Goal: Task Accomplishment & Management: Manage account settings

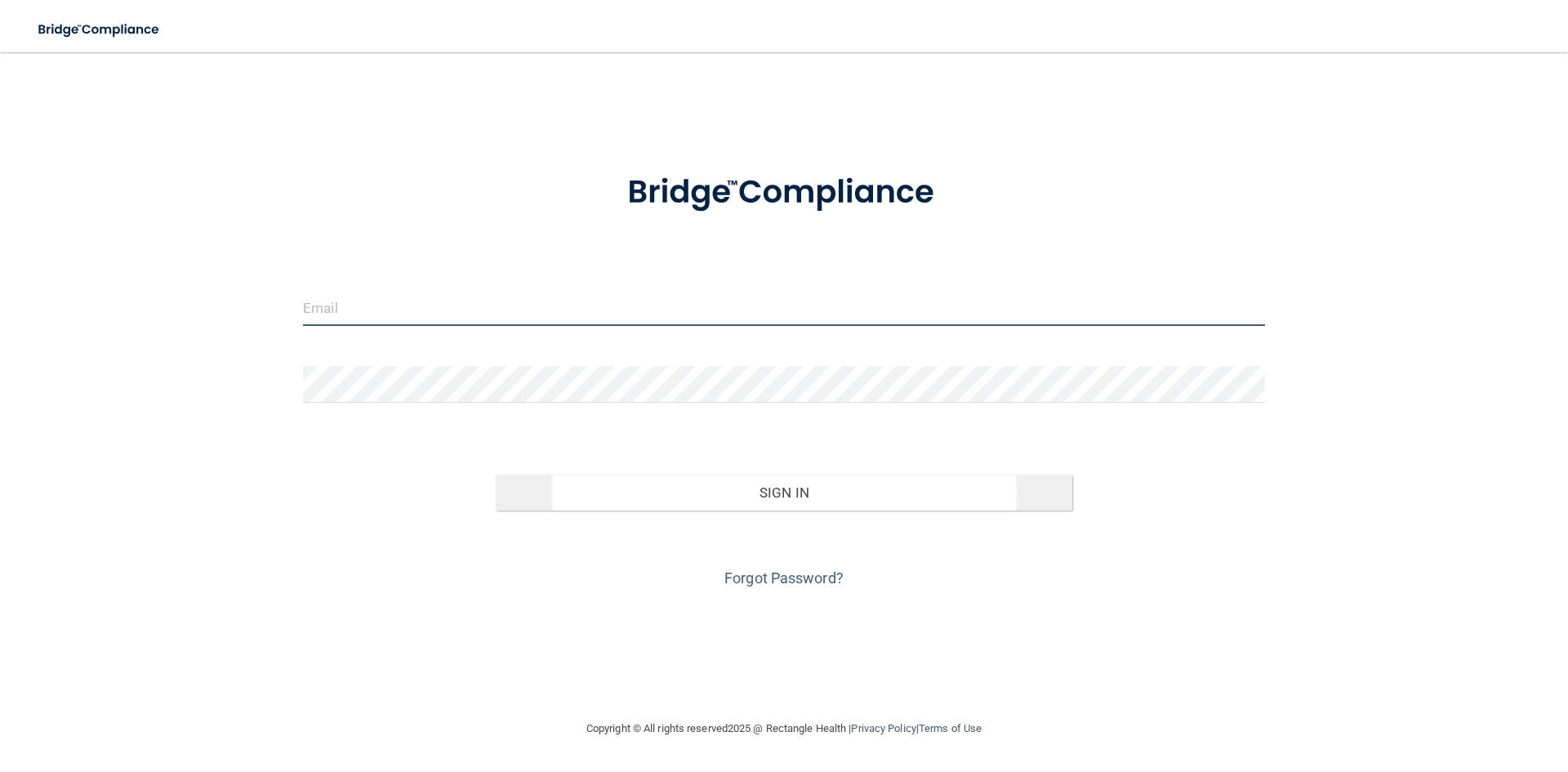
type input "[PERSON_NAME][EMAIL_ADDRESS][DOMAIN_NAME]"
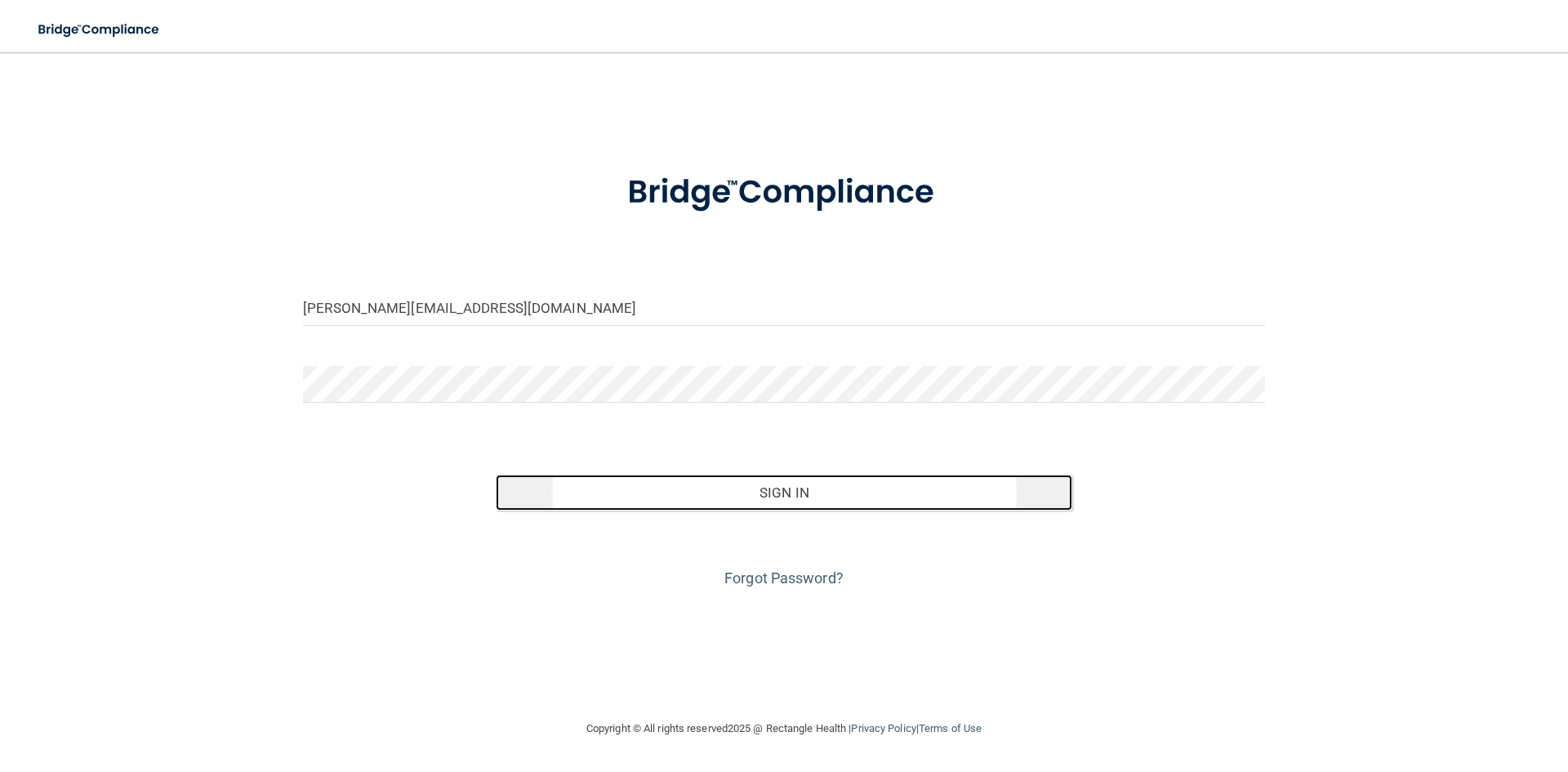
click at [747, 493] on button "Sign In" at bounding box center [784, 492] width 578 height 36
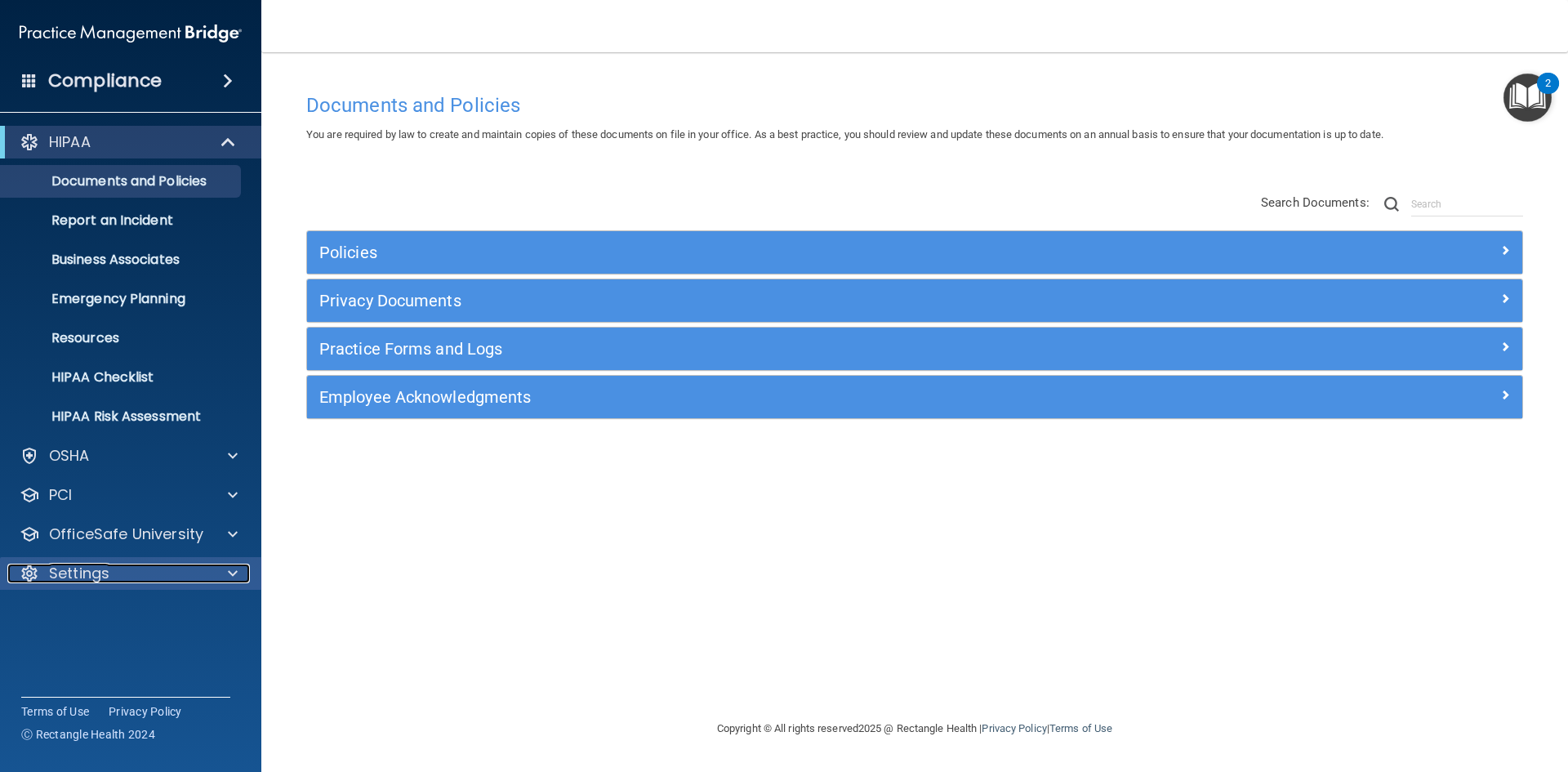
click at [127, 581] on div "Settings" at bounding box center [108, 574] width 203 height 19
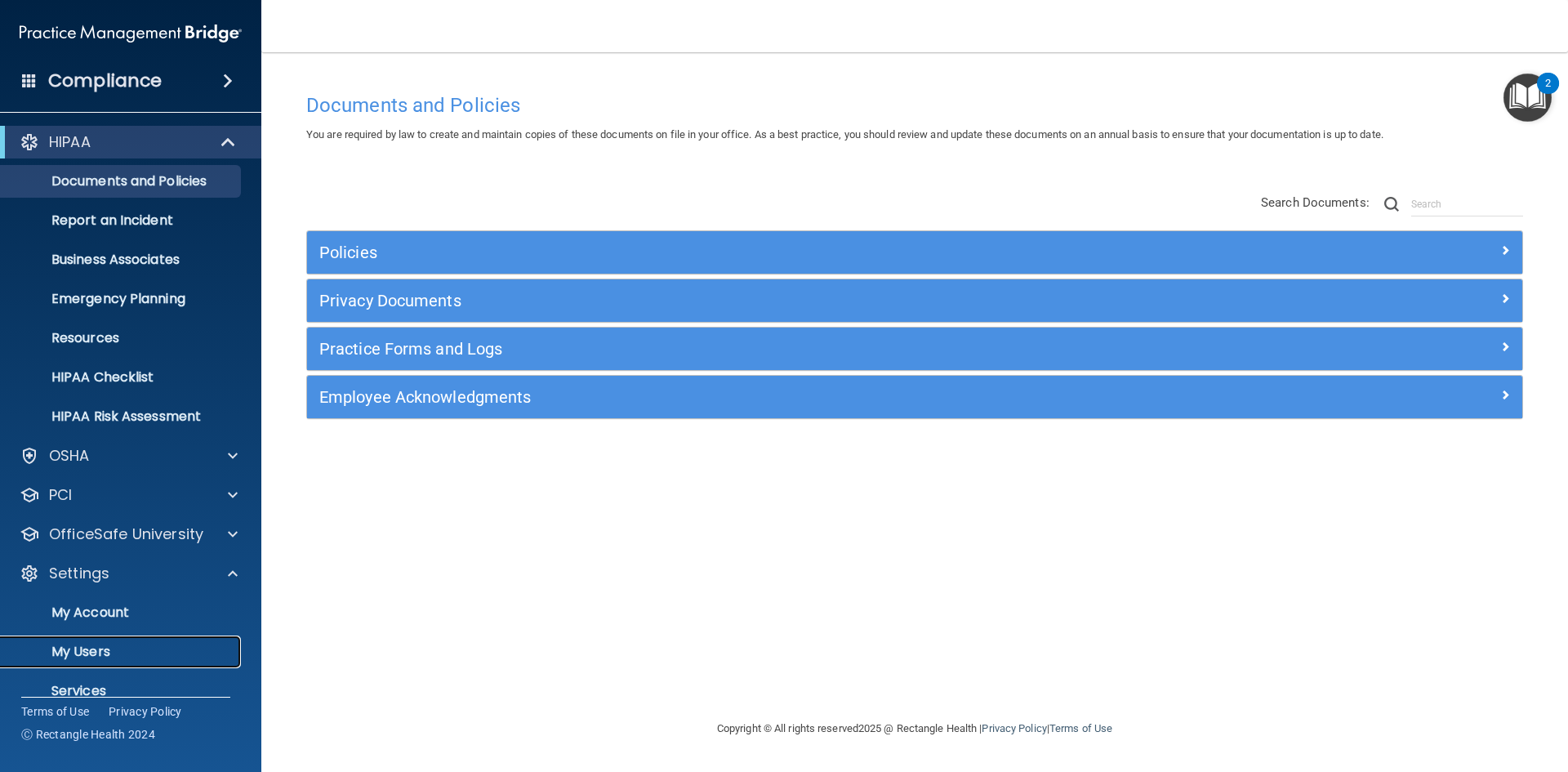
click at [112, 644] on p "My Users" at bounding box center [122, 652] width 223 height 16
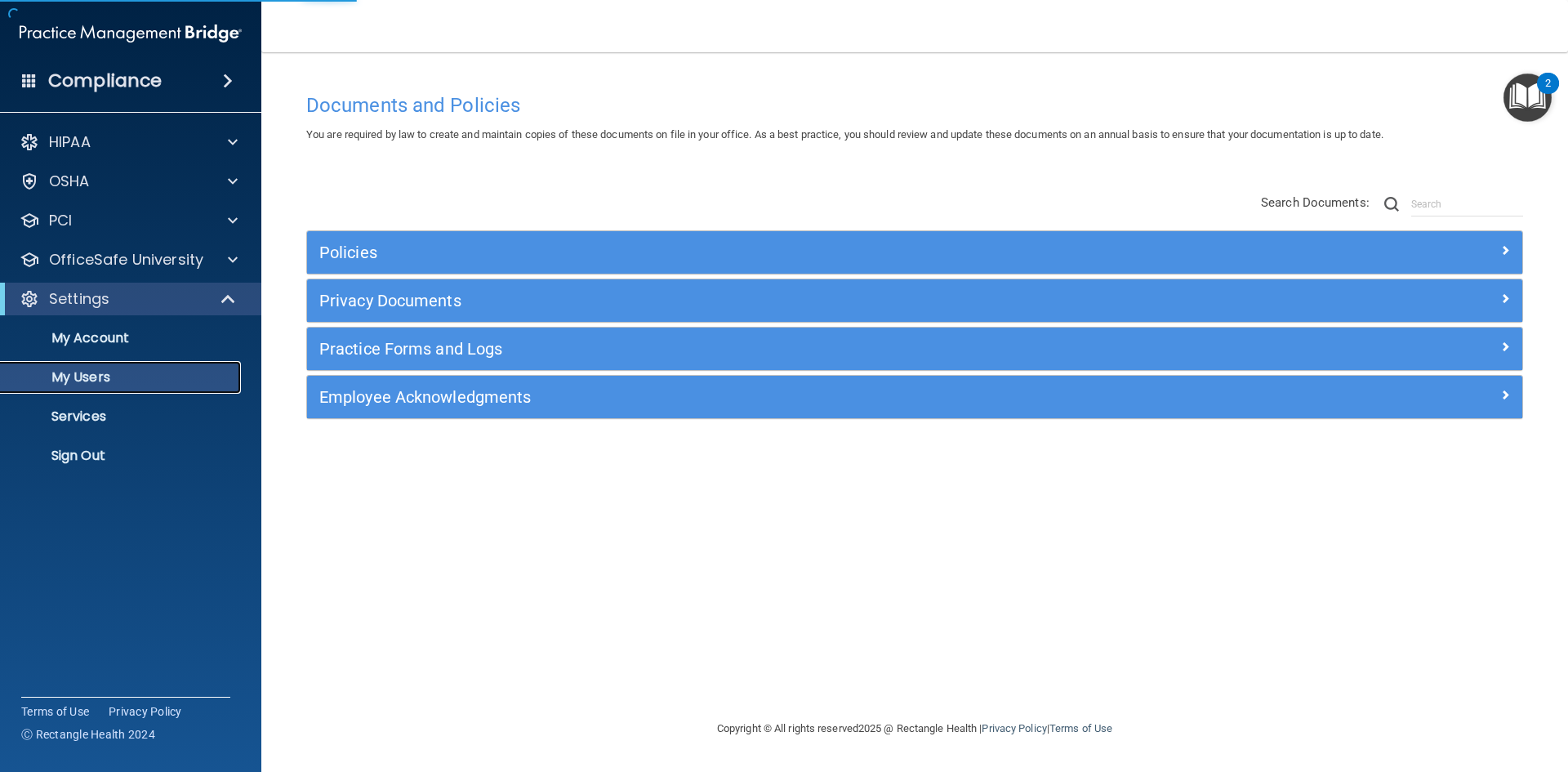
select select "20"
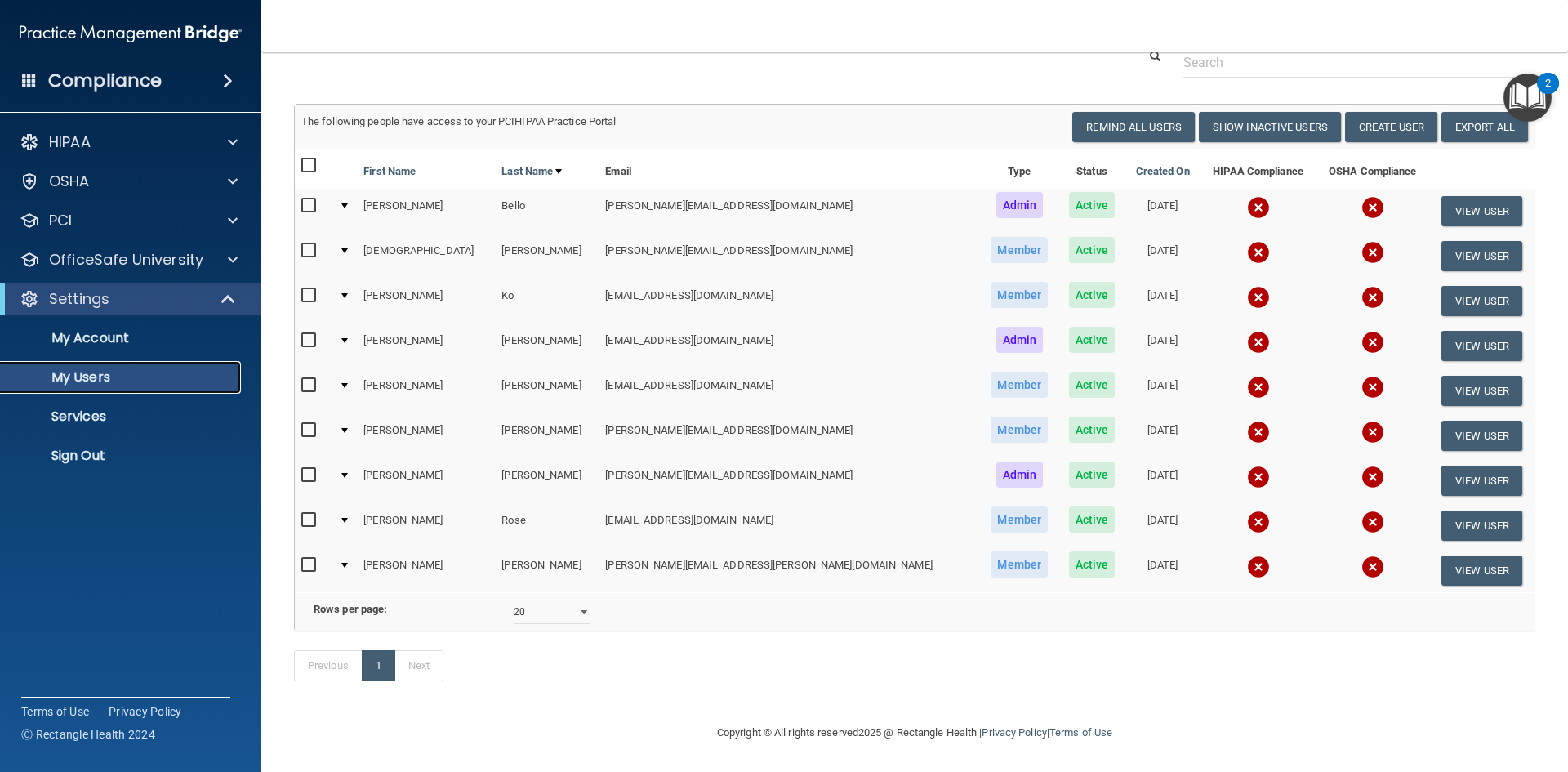
scroll to position [4, 0]
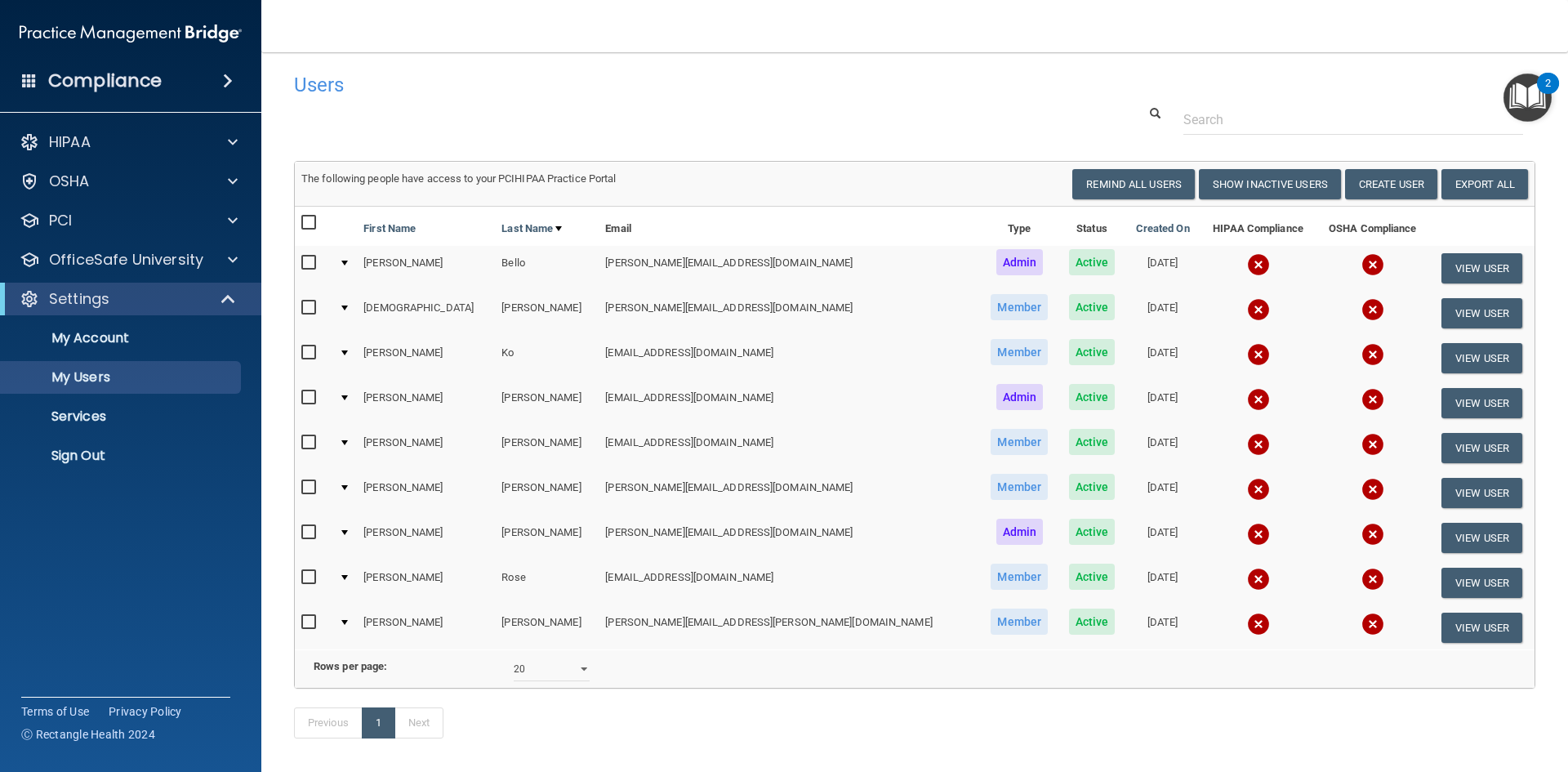
click at [311, 354] on input "checkbox" at bounding box center [311, 352] width 19 height 13
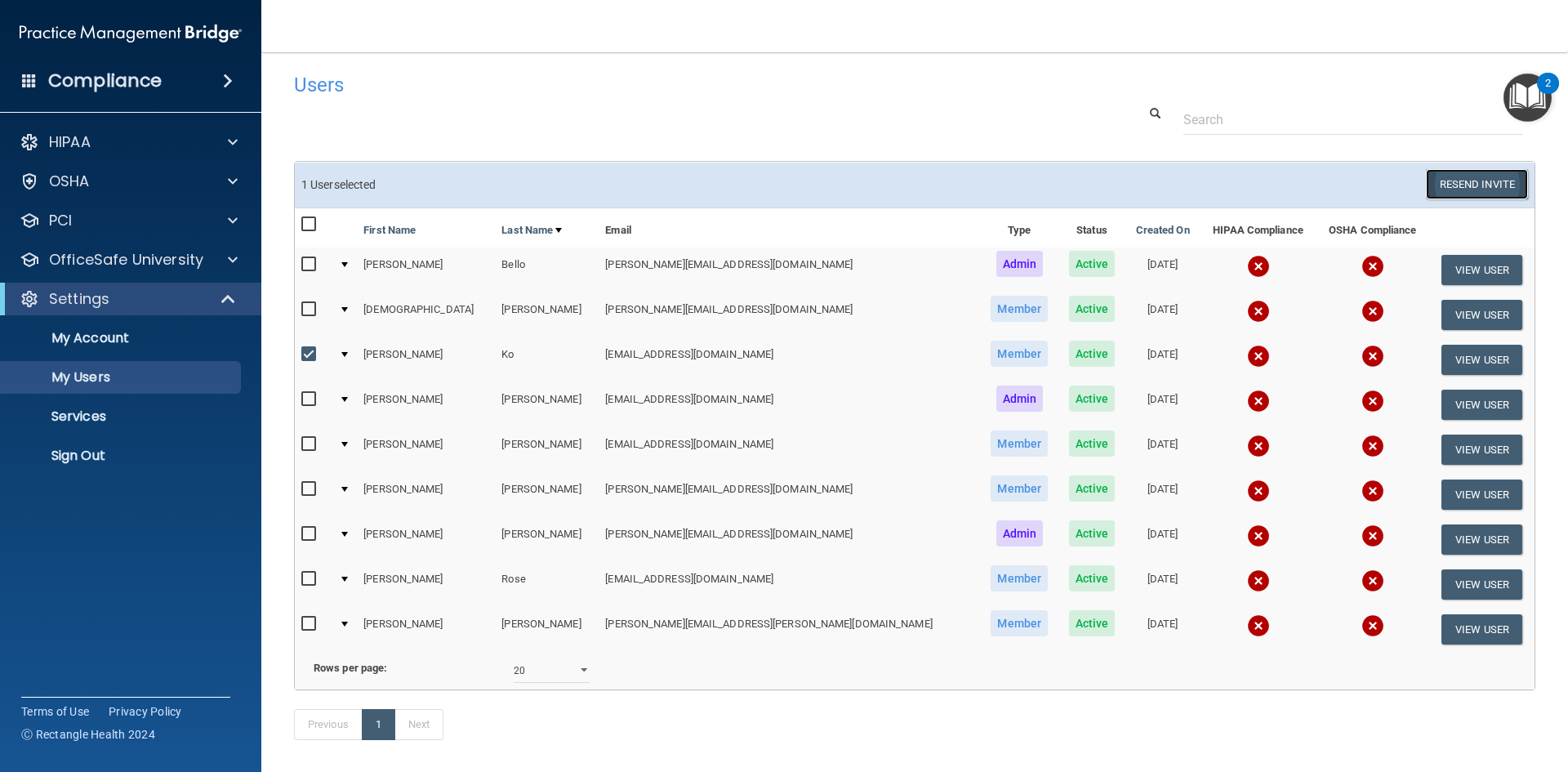
click at [1495, 197] on button "Resend Invite" at bounding box center [1477, 184] width 102 height 30
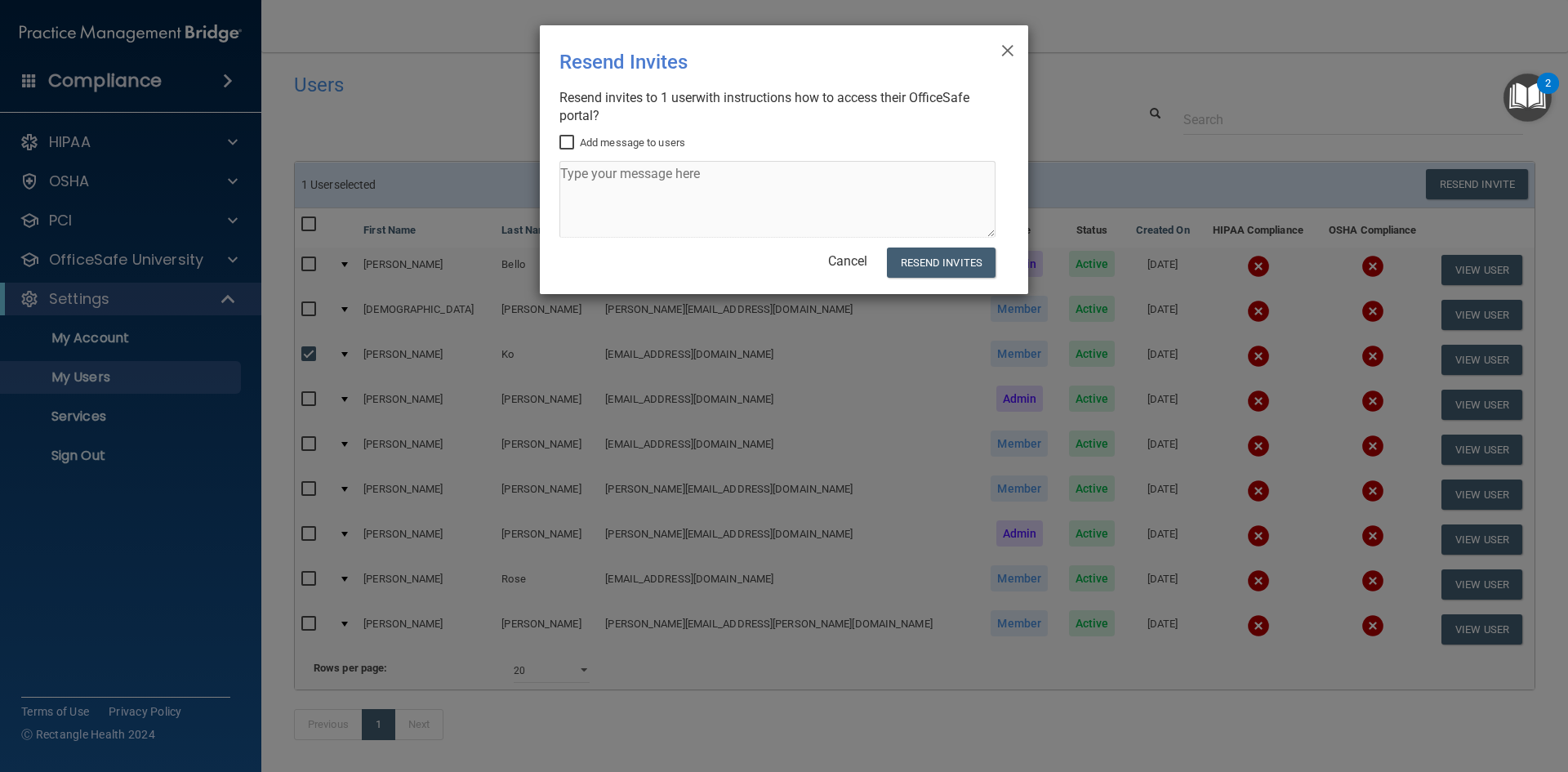
drag, startPoint x: 1015, startPoint y: 51, endPoint x: 1018, endPoint y: 104, distance: 53.1
click at [1015, 53] on div "× Close Resend Invites There was an error while sending the invitations ... Res…" at bounding box center [784, 160] width 488 height 269
click at [1008, 52] on span "×" at bounding box center [1008, 48] width 15 height 33
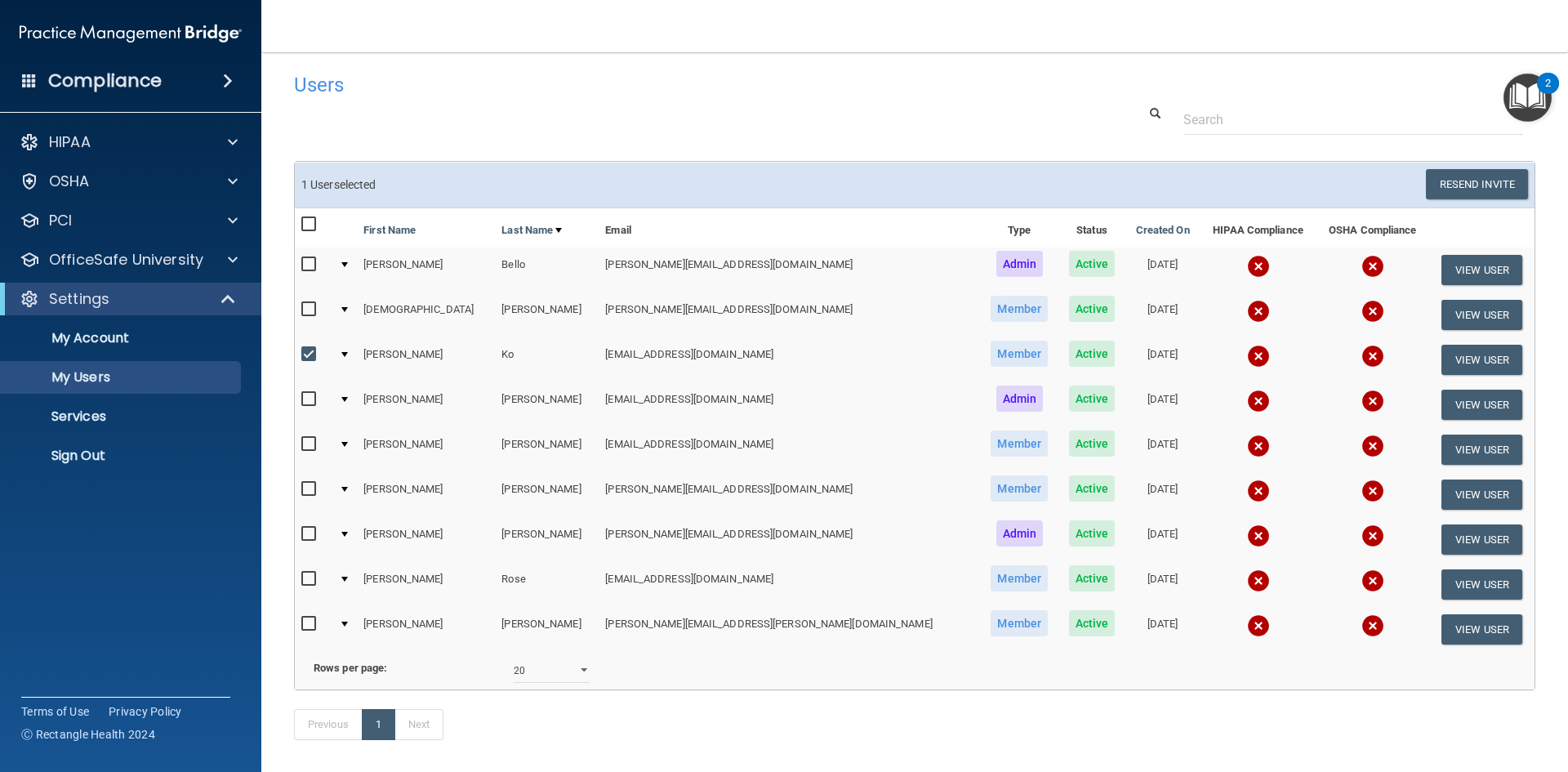
click at [309, 361] on label at bounding box center [311, 354] width 20 height 19
click at [309, 361] on input "checkbox" at bounding box center [311, 354] width 19 height 13
checkbox input "false"
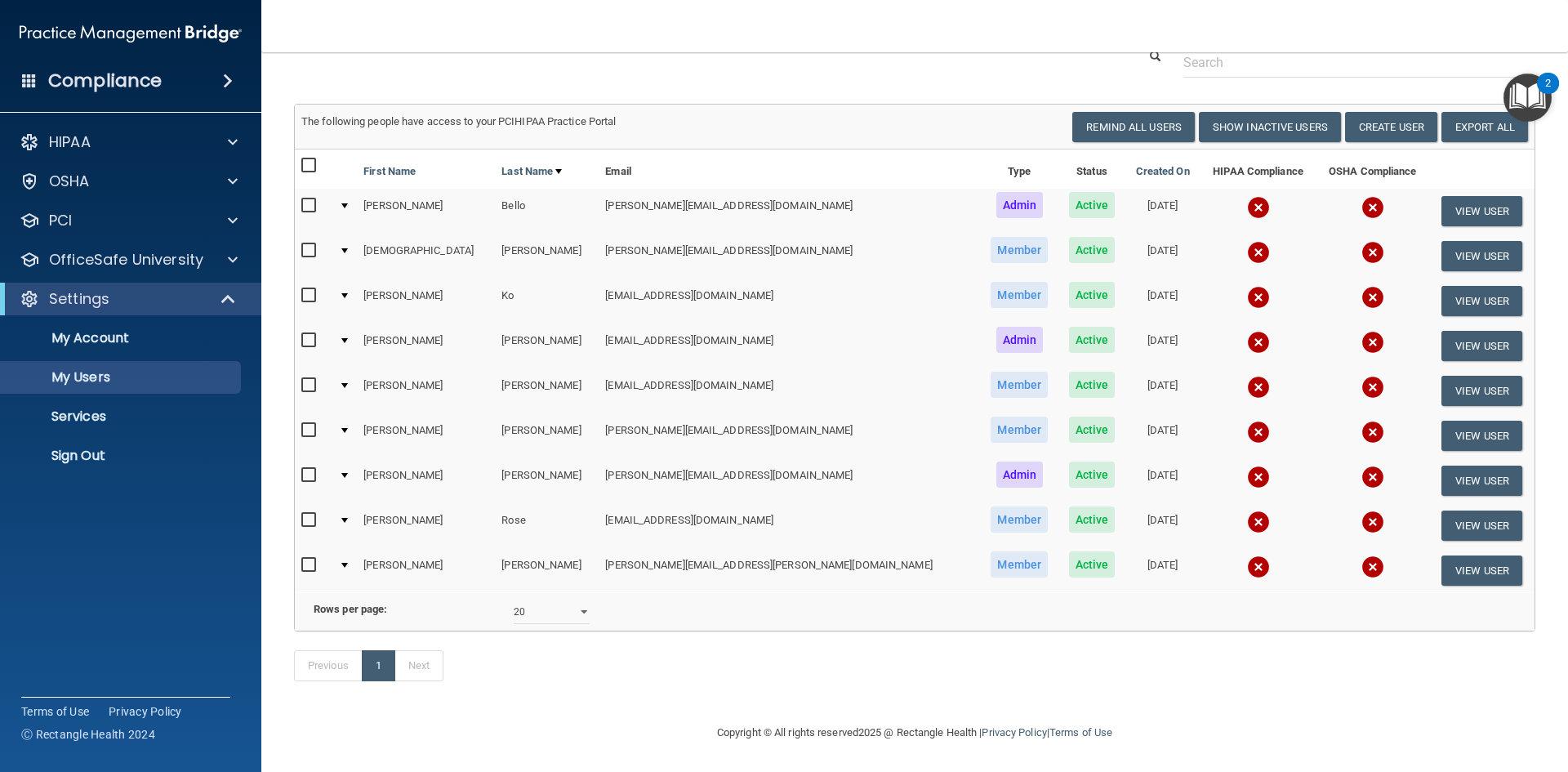
scroll to position [0, 0]
